Goal: Find specific page/section: Find specific page/section

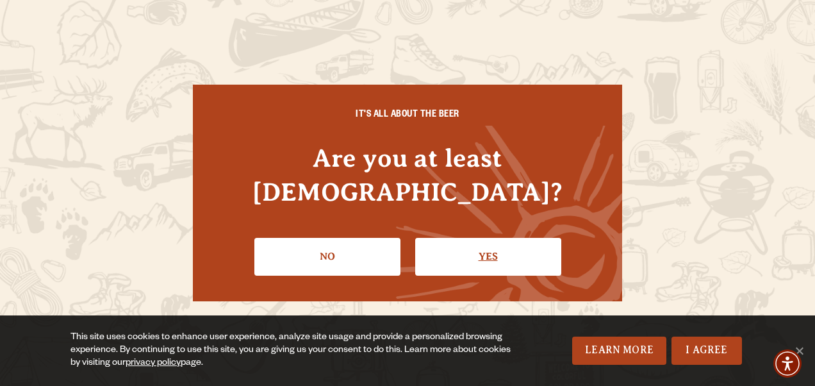
click at [474, 238] on link "Yes" at bounding box center [488, 256] width 146 height 37
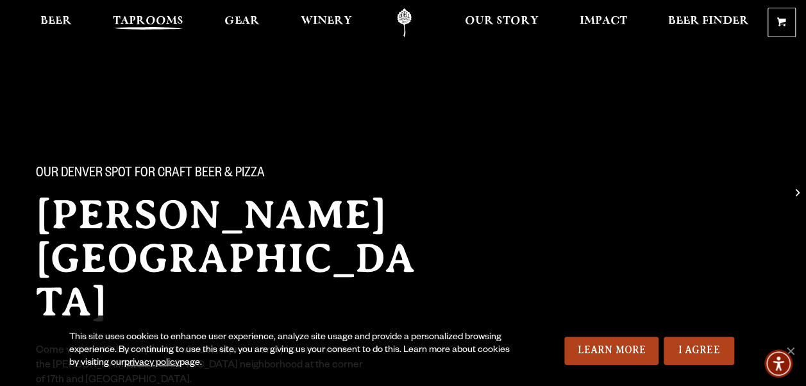
click at [159, 19] on span "Taprooms" at bounding box center [148, 21] width 70 height 10
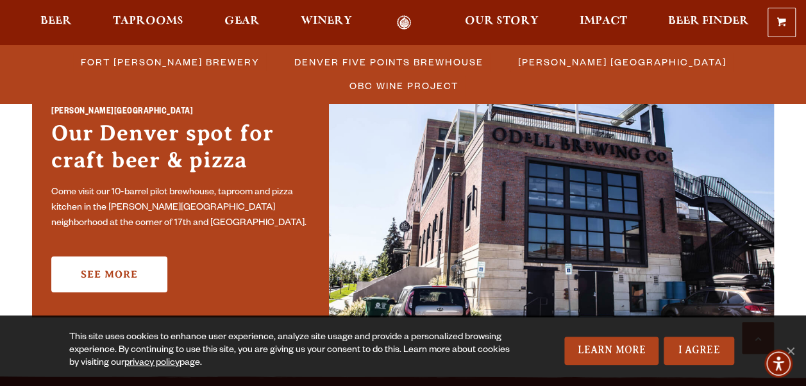
scroll to position [961, 0]
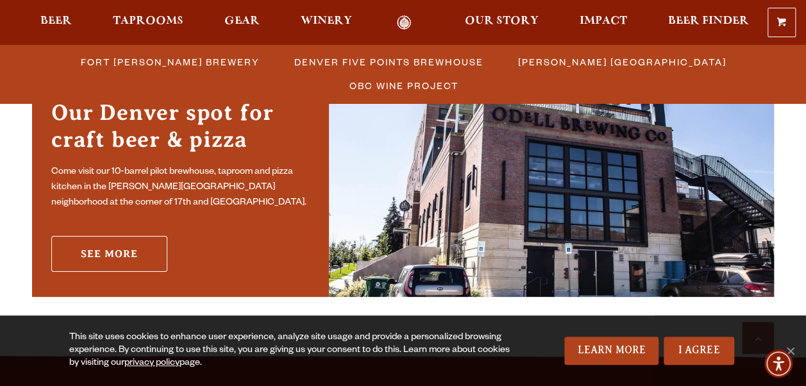
click at [108, 250] on link "See More" at bounding box center [109, 254] width 116 height 36
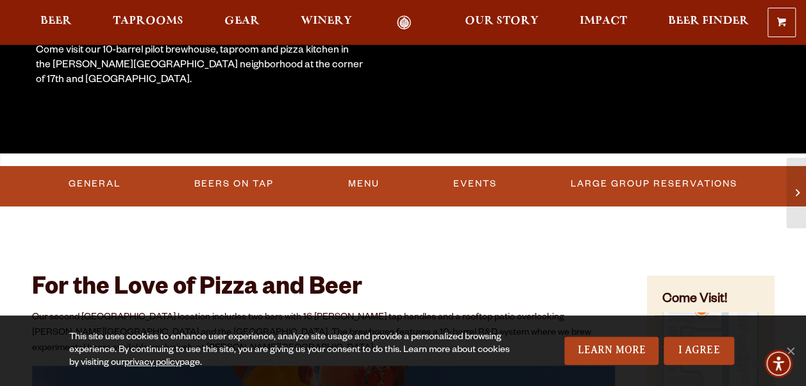
scroll to position [320, 0]
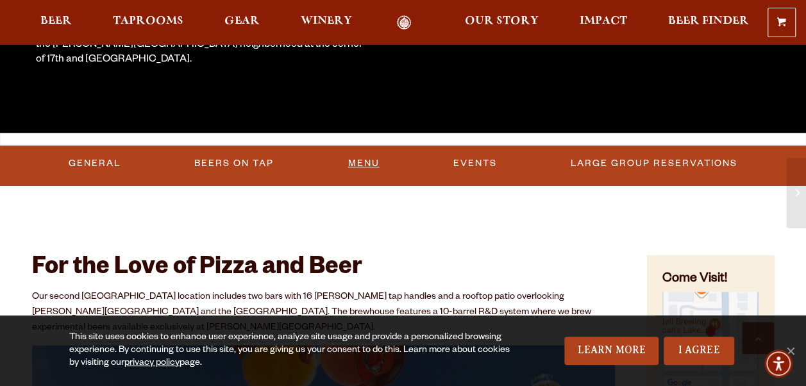
click at [360, 169] on link "Menu" at bounding box center [363, 163] width 42 height 29
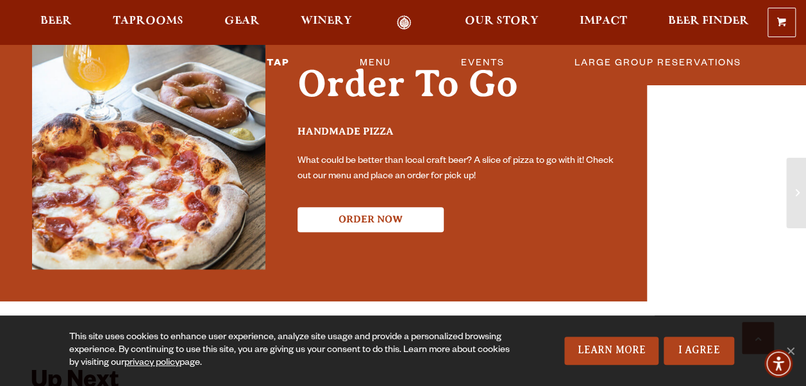
scroll to position [2562, 0]
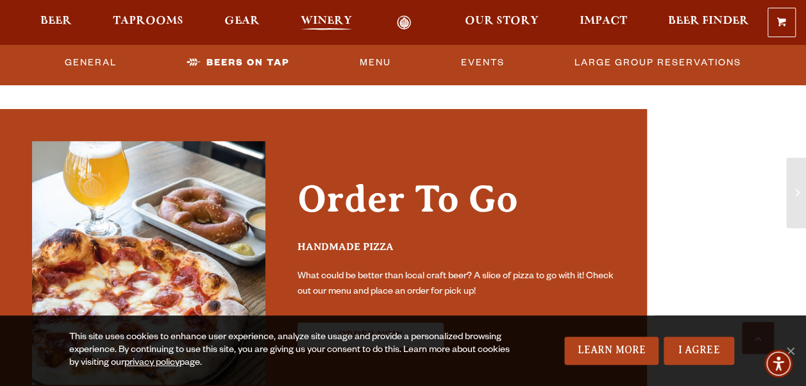
click at [332, 16] on span "Winery" at bounding box center [326, 21] width 51 height 10
